Goal: Task Accomplishment & Management: Manage account settings

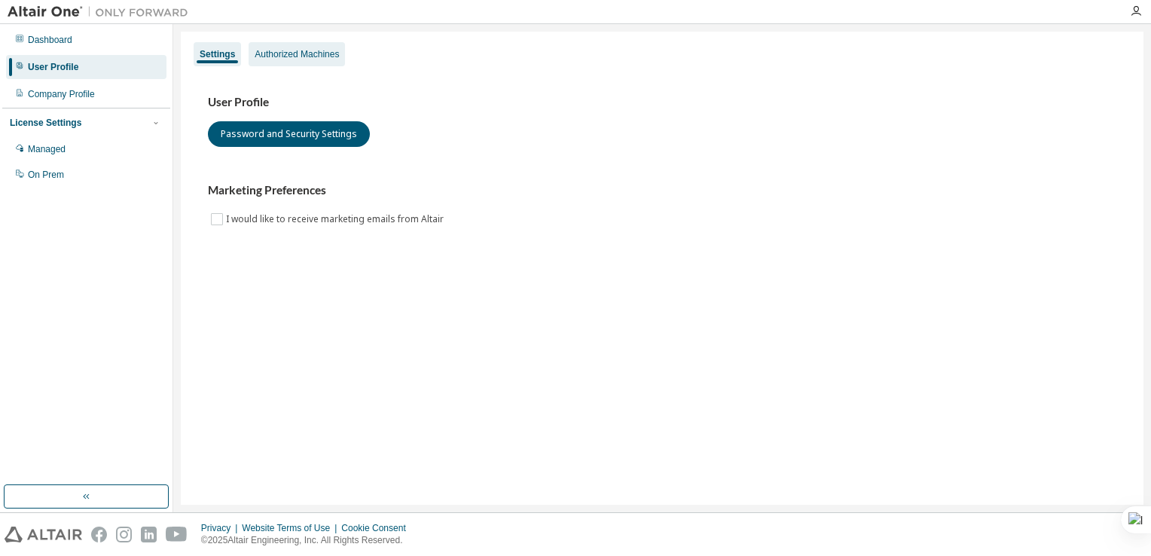
click at [292, 49] on div "Authorized Machines" at bounding box center [297, 54] width 84 height 12
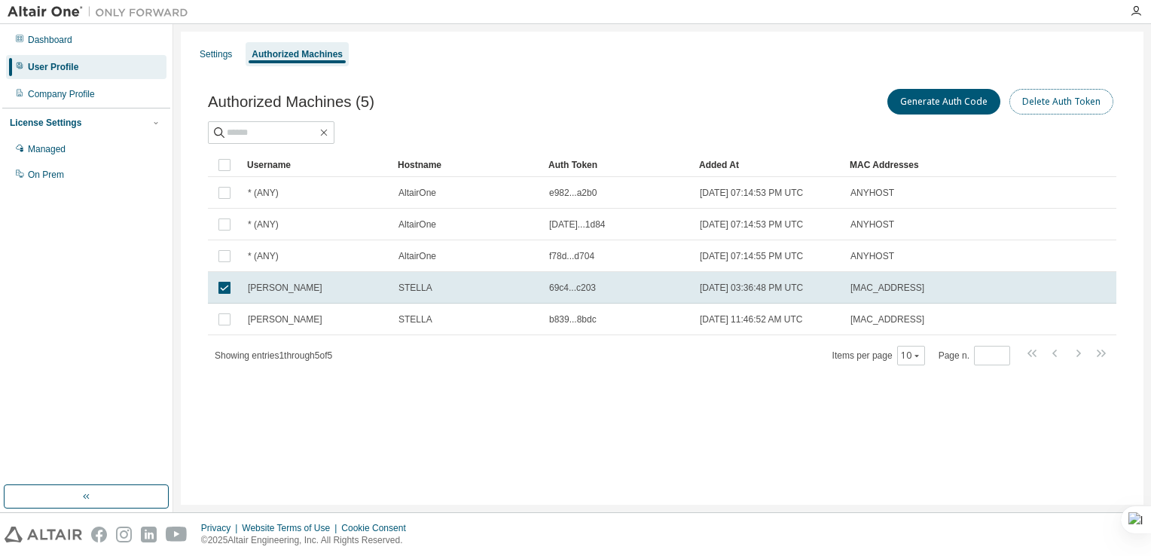
click at [1044, 99] on button "Delete Auth Token" at bounding box center [1061, 102] width 104 height 26
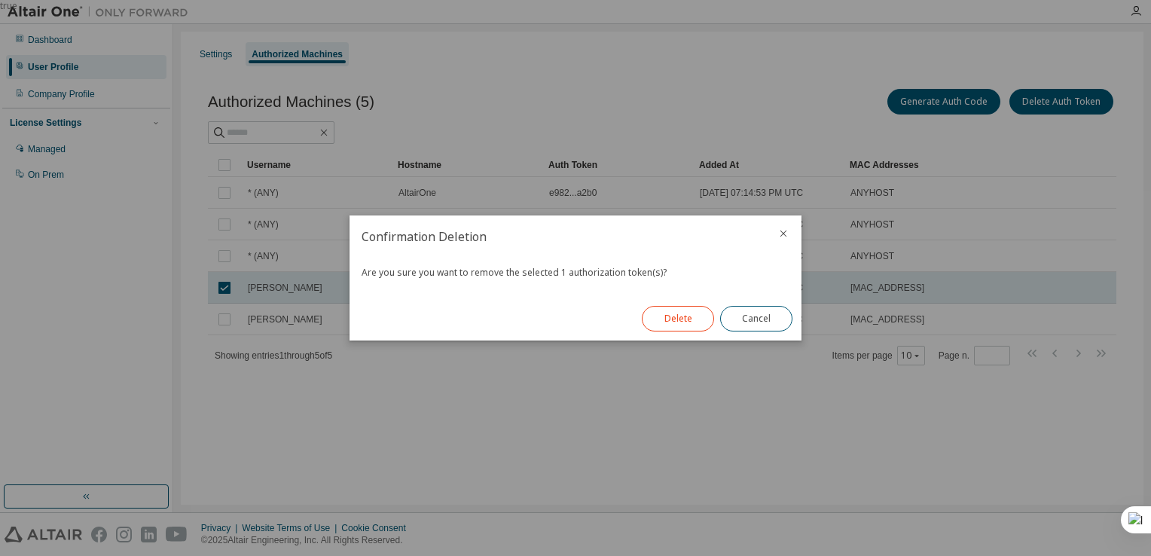
click at [696, 318] on button "Delete" at bounding box center [678, 319] width 72 height 26
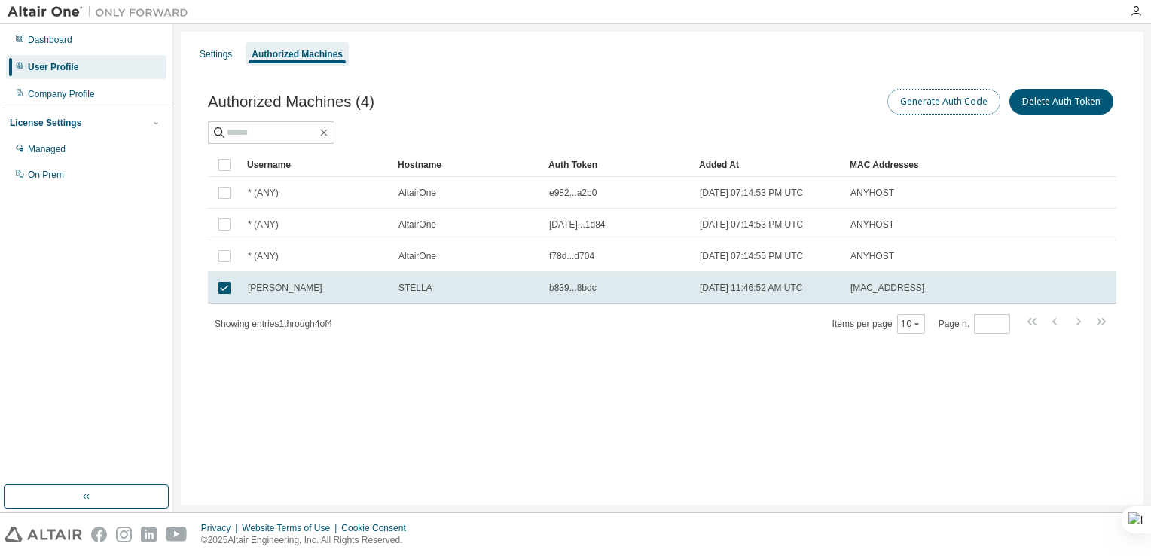
click at [913, 101] on button "Generate Auth Code" at bounding box center [943, 102] width 113 height 26
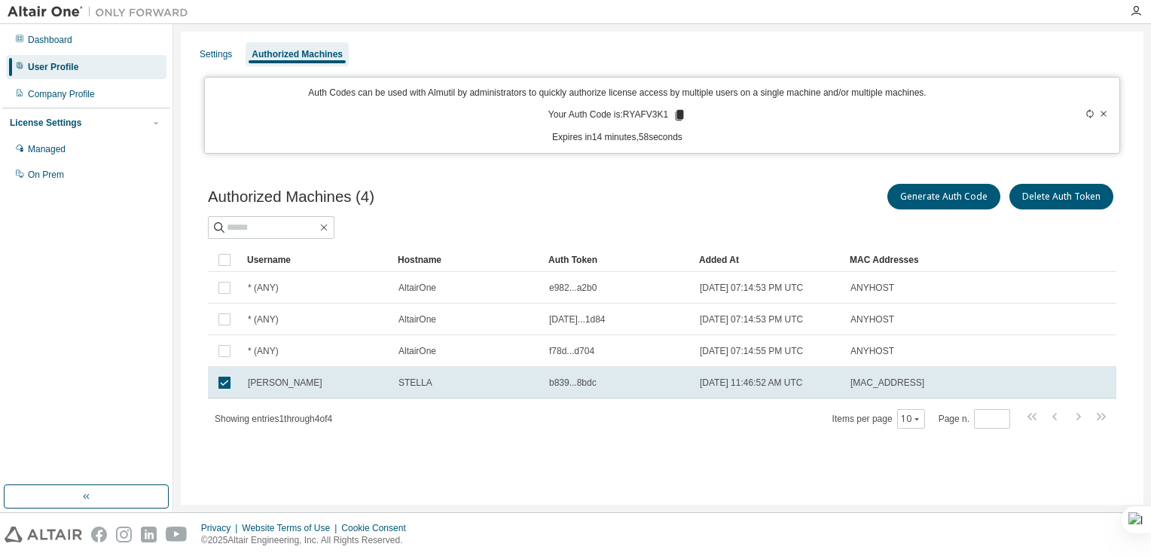
click at [679, 111] on icon at bounding box center [680, 115] width 8 height 11
click at [679, 122] on div "Auth Codes can be used with Almutil by administrators to quickly authorize lice…" at bounding box center [617, 115] width 807 height 57
click at [679, 116] on icon at bounding box center [680, 115] width 8 height 11
click at [669, 188] on div "Generate Auth Code Delete Auth Token" at bounding box center [889, 197] width 454 height 32
click at [209, 53] on div "Settings" at bounding box center [216, 54] width 32 height 12
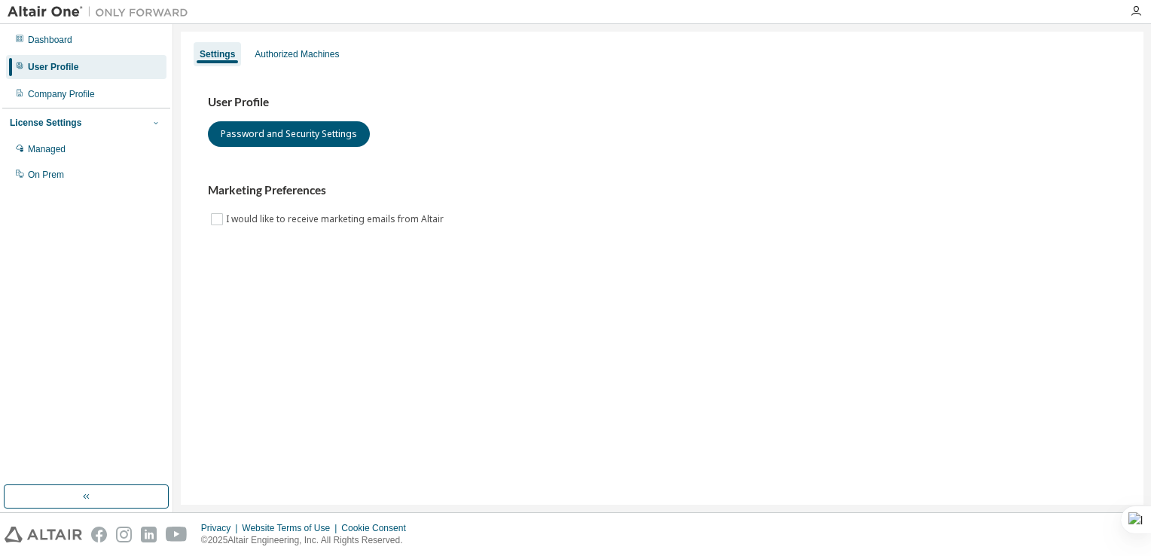
click at [157, 123] on icon "button" at bounding box center [155, 122] width 9 height 9
click at [157, 123] on icon "button" at bounding box center [156, 122] width 4 height 2
click at [53, 154] on div "Managed" at bounding box center [47, 149] width 38 height 12
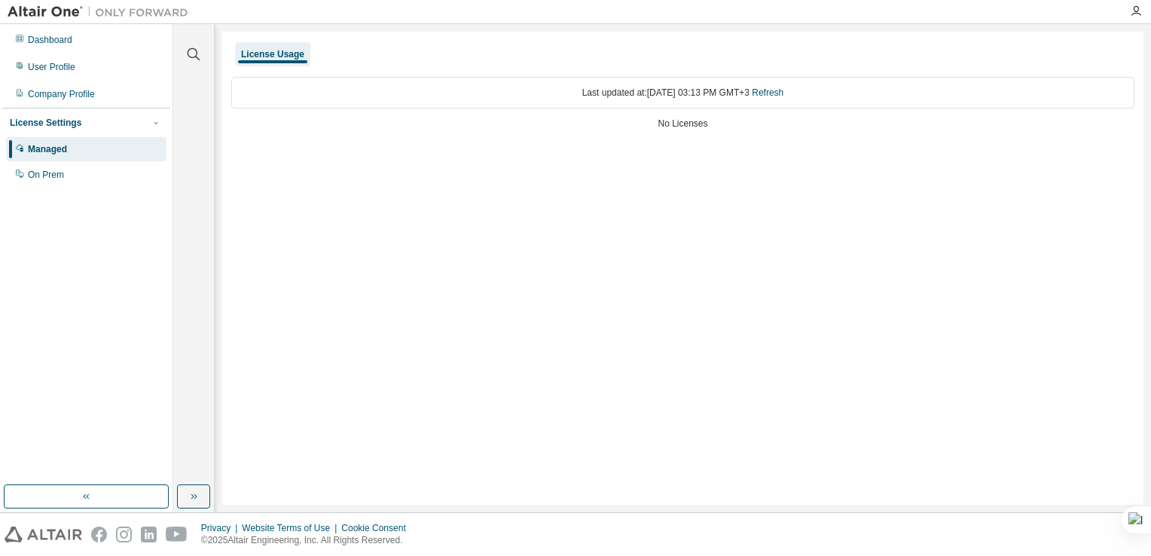
click at [292, 52] on div "License Usage" at bounding box center [272, 54] width 63 height 12
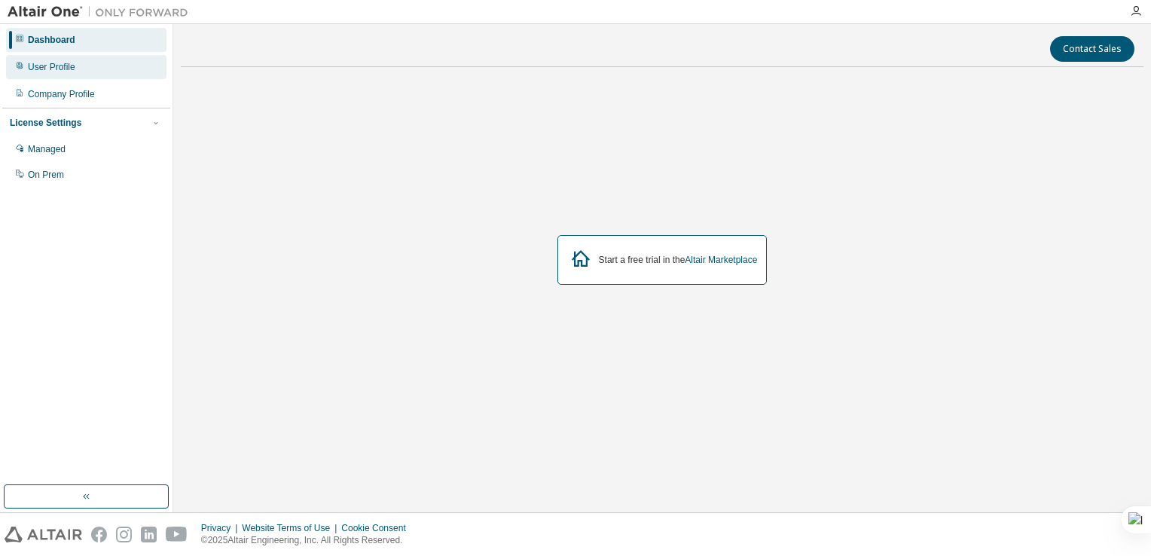
click at [66, 65] on div "User Profile" at bounding box center [51, 67] width 47 height 12
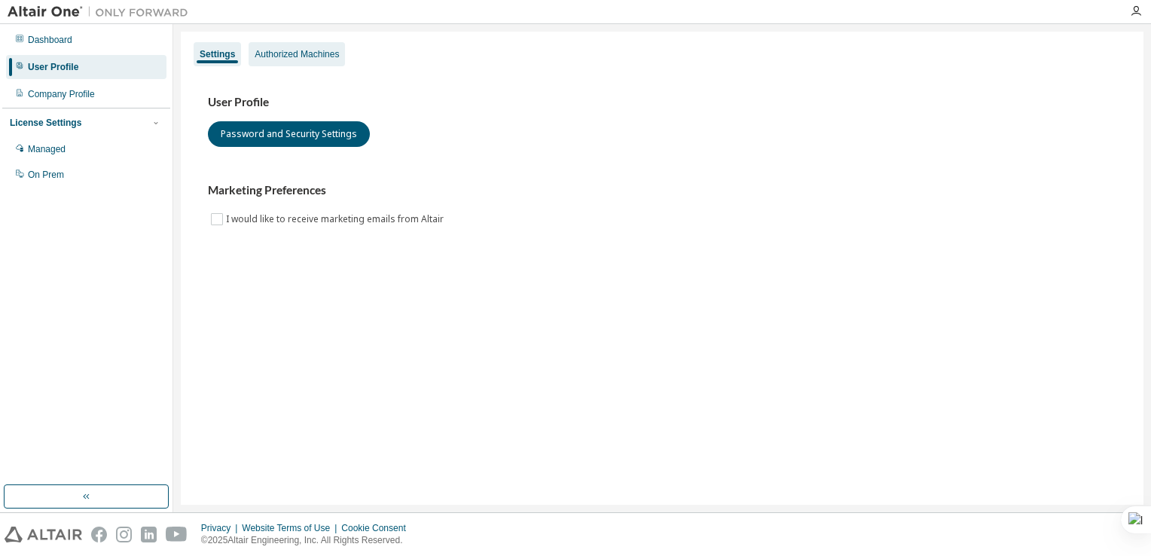
click at [280, 53] on div "Authorized Machines" at bounding box center [297, 54] width 84 height 12
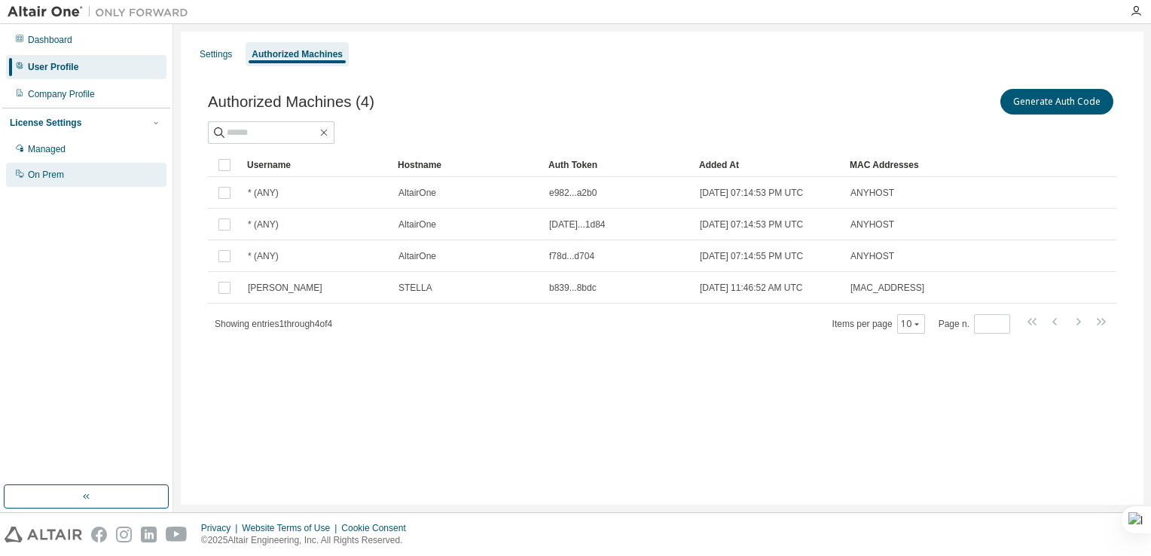
click at [47, 175] on div "On Prem" at bounding box center [46, 175] width 36 height 12
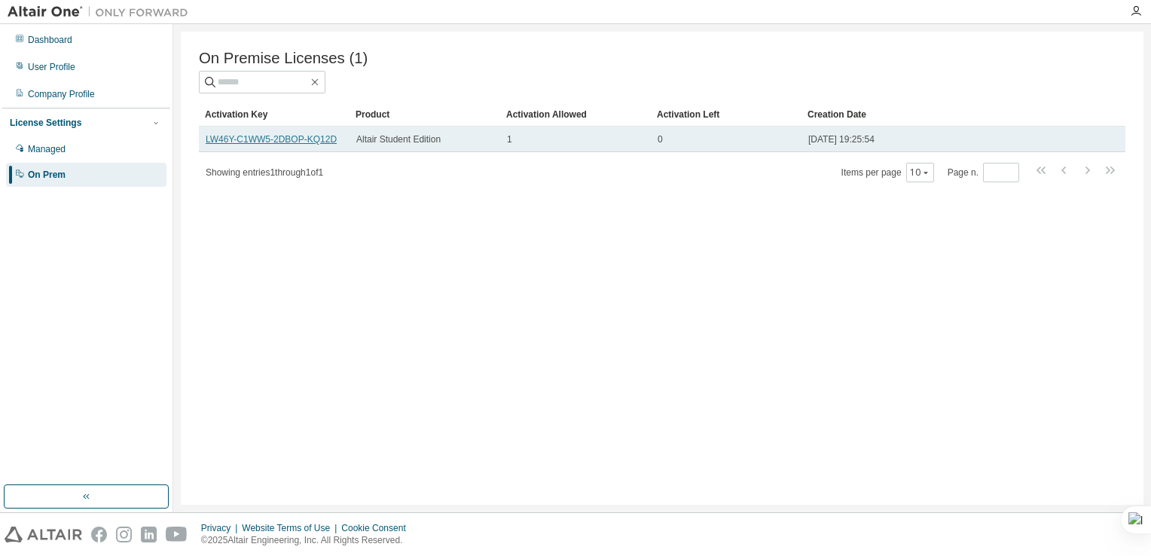
click at [298, 143] on link "LW46Y-C1WW5-2DBOP-KQ12D" at bounding box center [271, 139] width 131 height 11
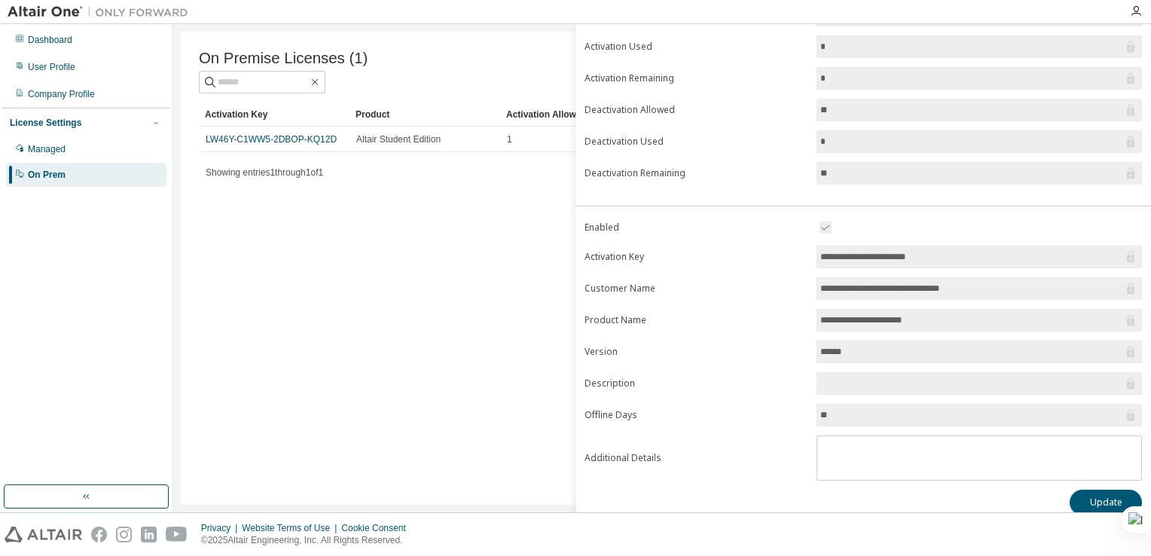
scroll to position [133, 0]
